Goal: Navigation & Orientation: Find specific page/section

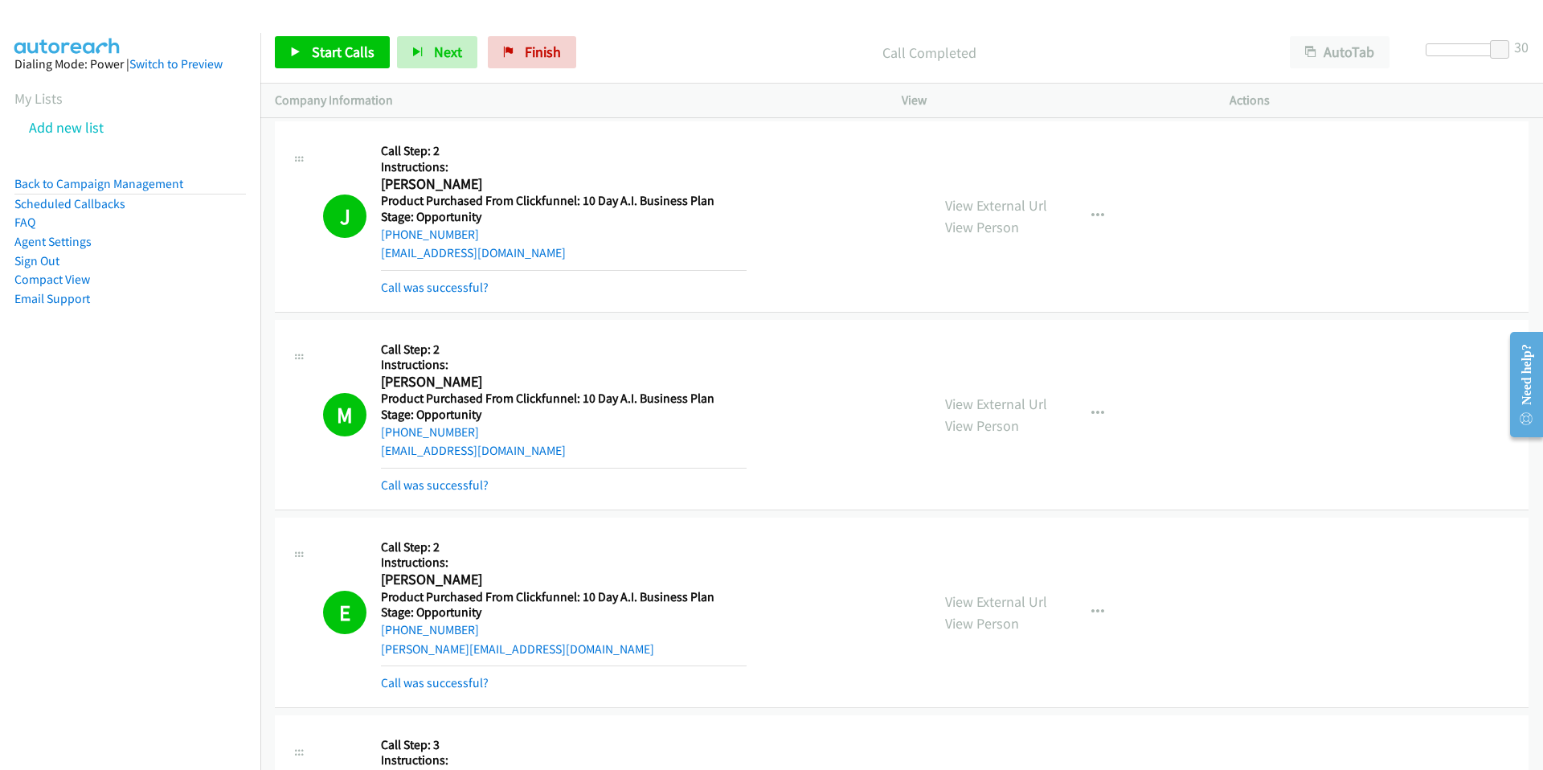
scroll to position [55178, 0]
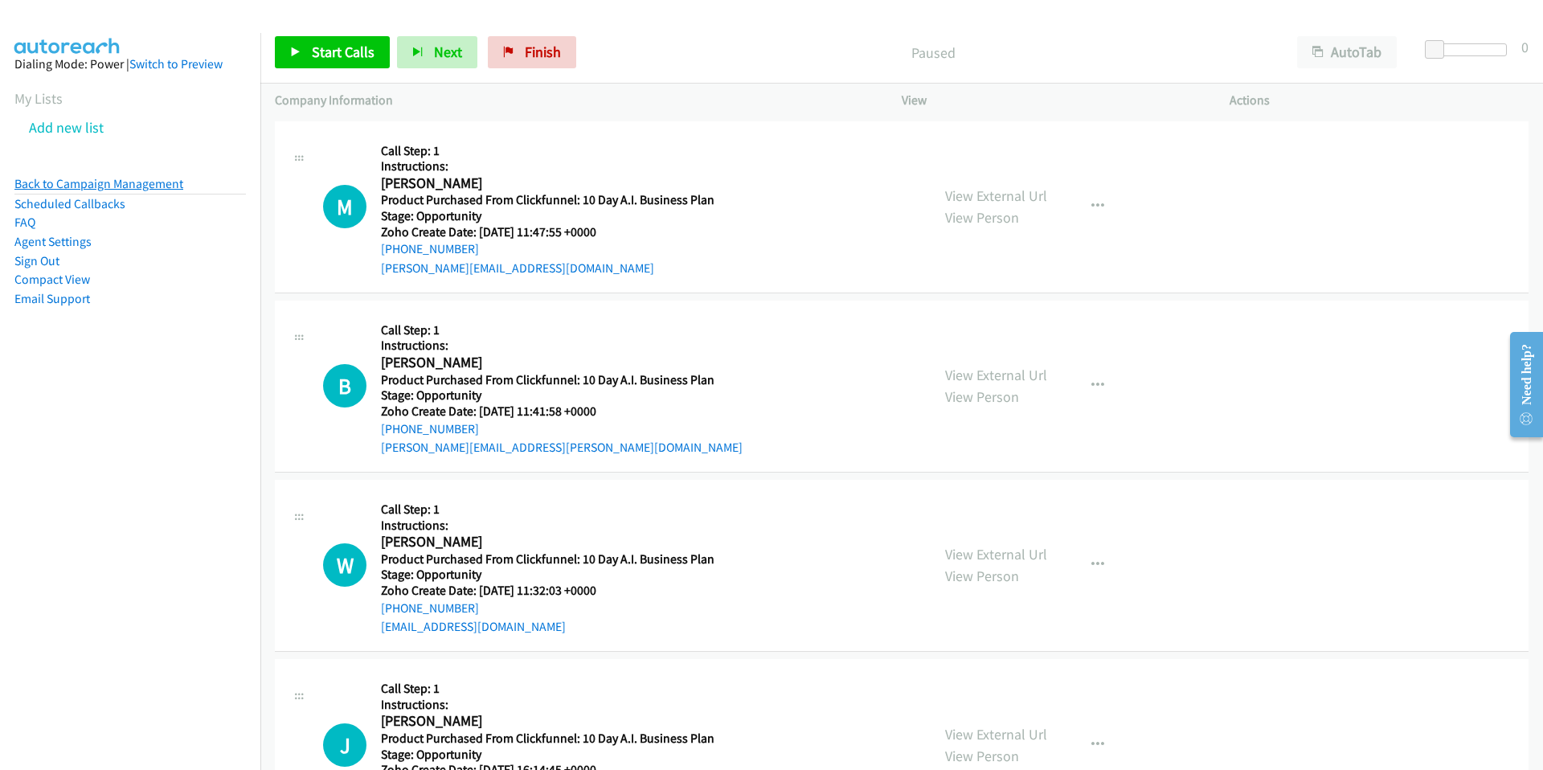
click at [108, 186] on link "Back to Campaign Management" at bounding box center [98, 183] width 169 height 15
click at [55, 186] on link "Back to Campaign Management" at bounding box center [98, 183] width 169 height 15
